Goal: Information Seeking & Learning: Learn about a topic

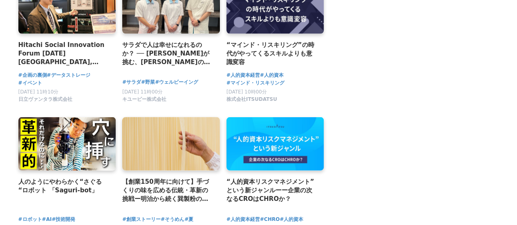
scroll to position [818, 0]
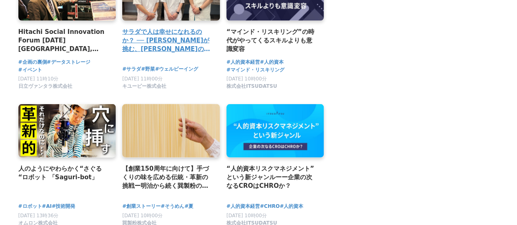
click at [161, 54] on h4 "サラダで人は幸せになれるのか？ ── [PERSON_NAME]が挑む、[PERSON_NAME]の食卓と[PERSON_NAME]の可能性" at bounding box center [167, 40] width 91 height 27
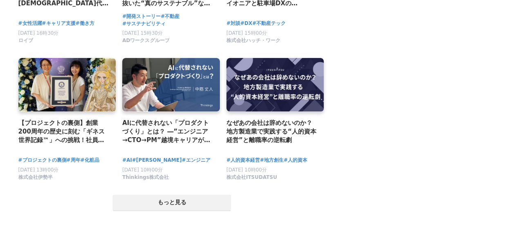
scroll to position [1595, 0]
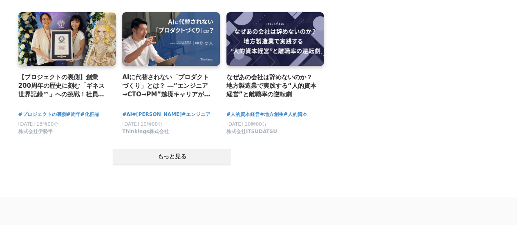
click at [196, 165] on button "もっと見る" at bounding box center [172, 157] width 118 height 16
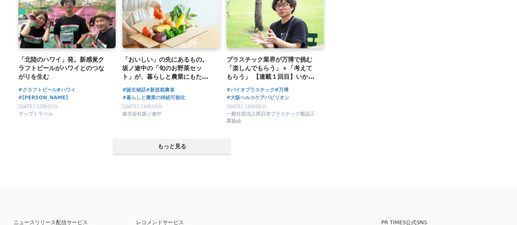
scroll to position [2495, 0]
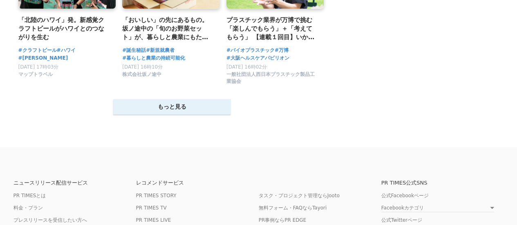
click at [196, 115] on button "もっと見る" at bounding box center [172, 107] width 118 height 16
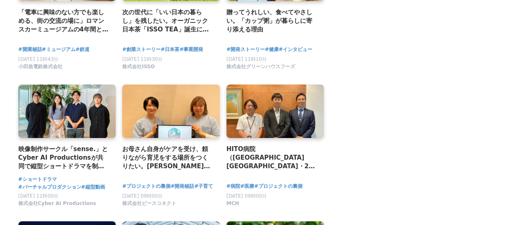
scroll to position [2945, 0]
